Goal: Information Seeking & Learning: Learn about a topic

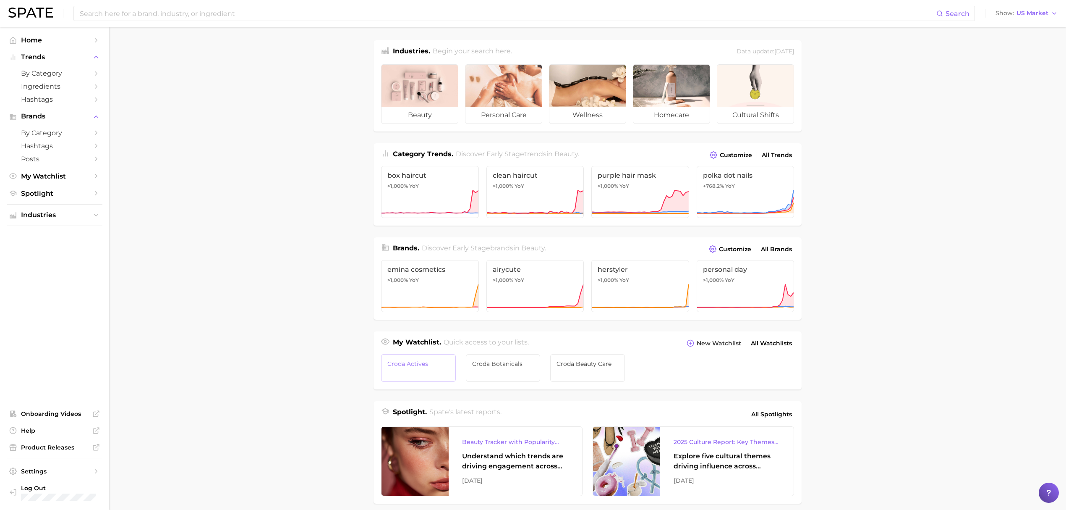
click at [446, 369] on link "Croda Actives" at bounding box center [418, 368] width 75 height 28
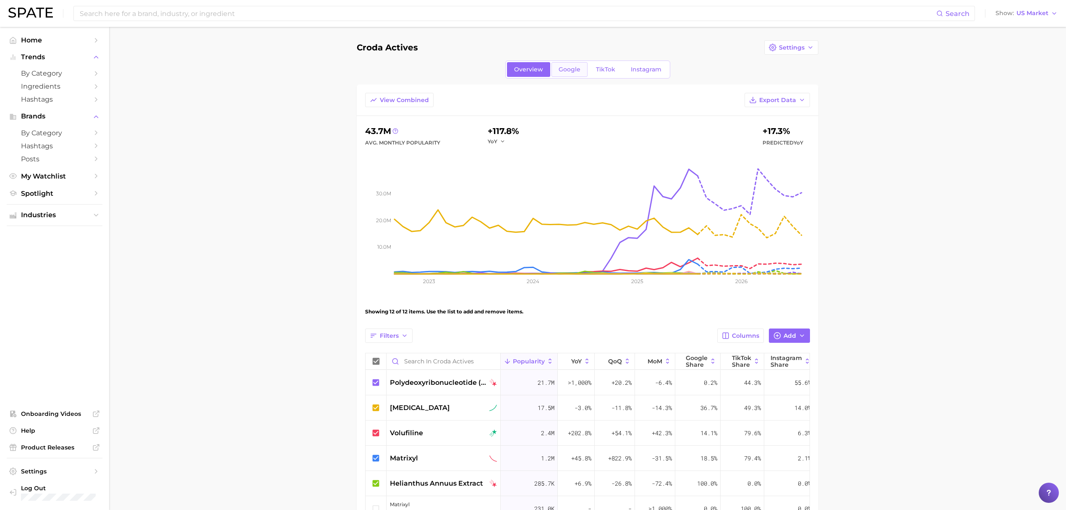
click at [575, 68] on span "Google" at bounding box center [570, 69] width 22 height 7
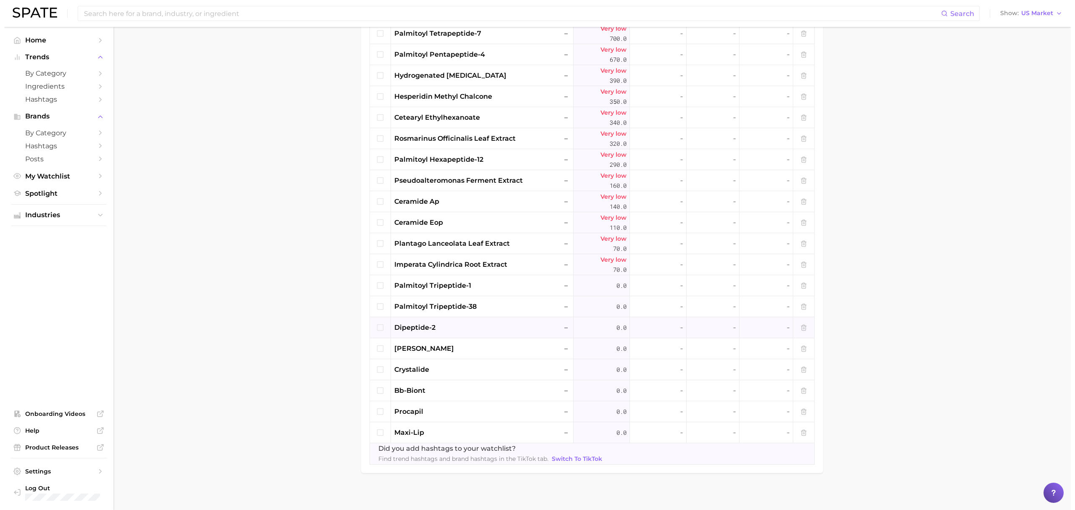
scroll to position [403, 0]
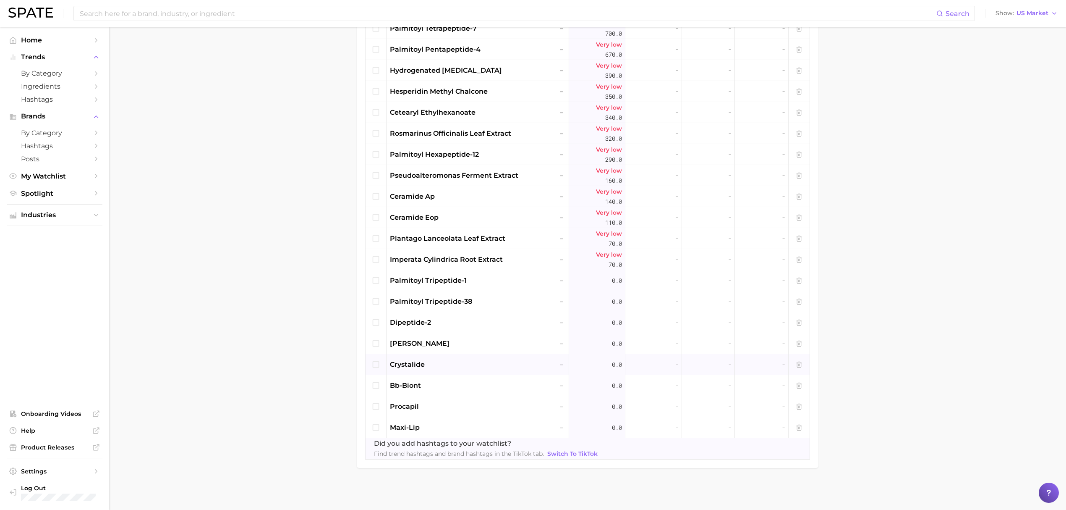
click at [466, 364] on div "crystalide –" at bounding box center [477, 364] width 175 height 10
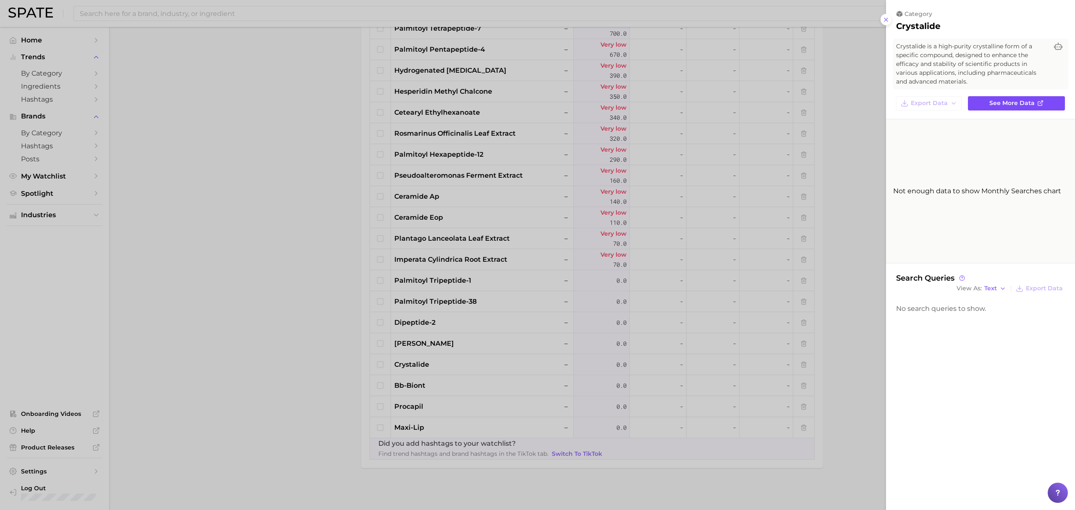
click at [1033, 106] on span "See more data" at bounding box center [1011, 102] width 45 height 7
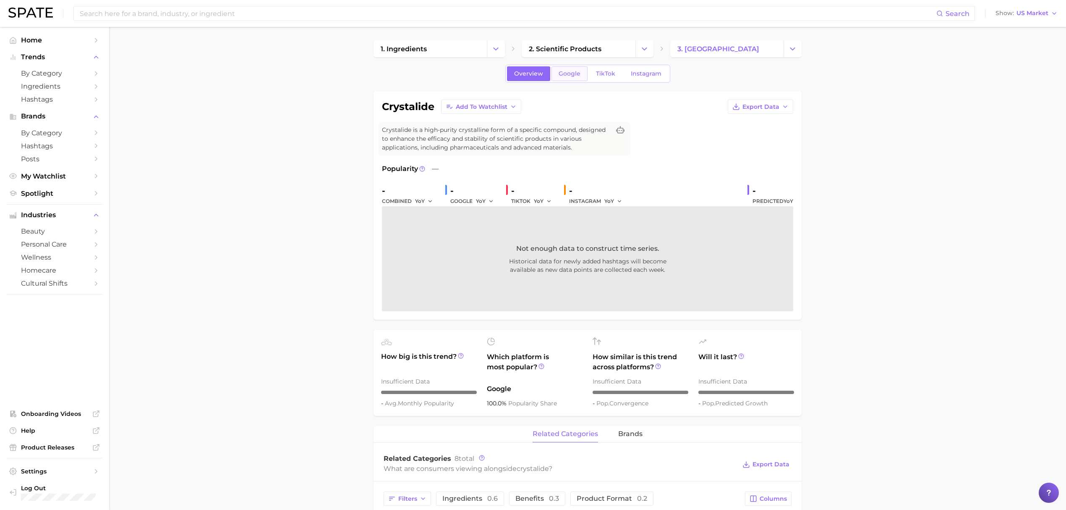
click at [580, 71] on link "Google" at bounding box center [570, 73] width 36 height 15
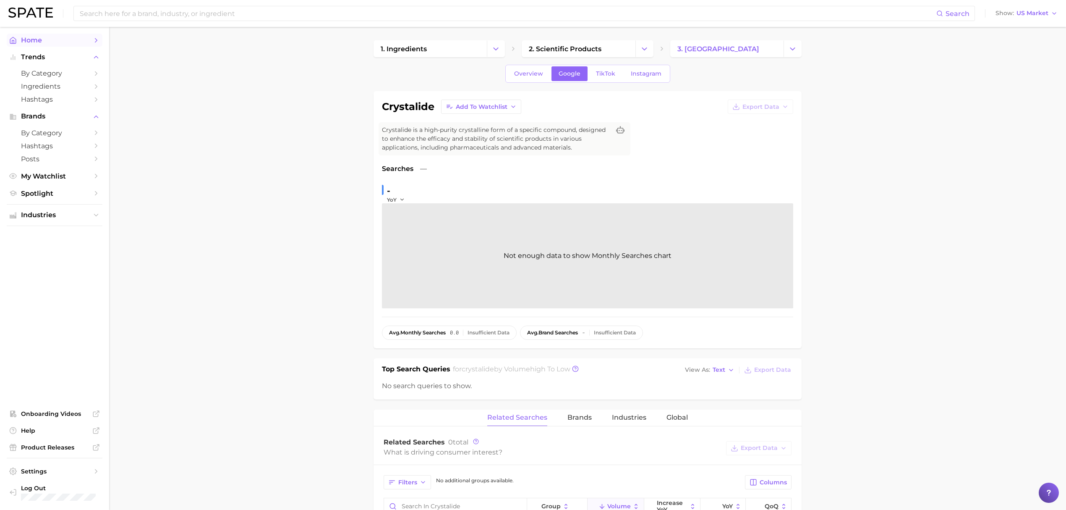
click at [61, 36] on span "Home" at bounding box center [54, 40] width 67 height 8
